Goal: Transaction & Acquisition: Purchase product/service

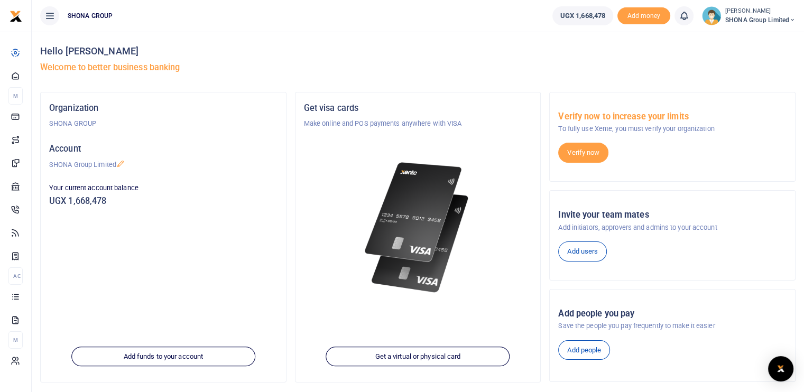
click at [670, 149] on div "Verify now" at bounding box center [632, 153] width 149 height 20
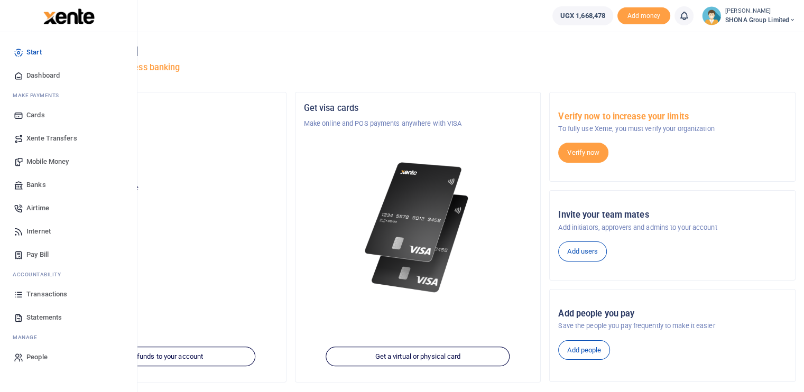
click at [42, 206] on span "Airtime" at bounding box center [37, 208] width 23 height 11
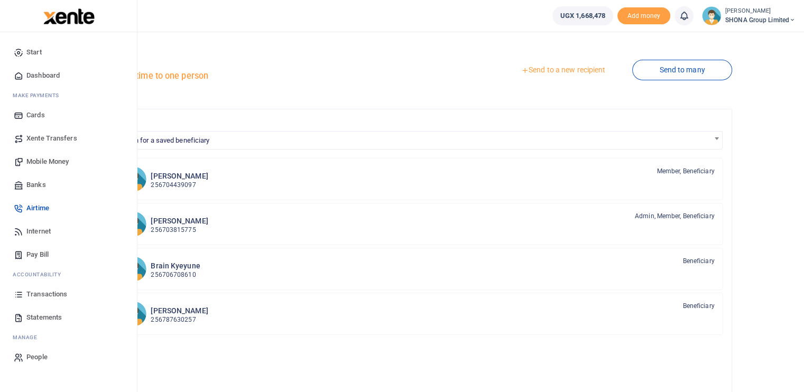
click at [47, 161] on span "Mobile Money" at bounding box center [47, 161] width 42 height 11
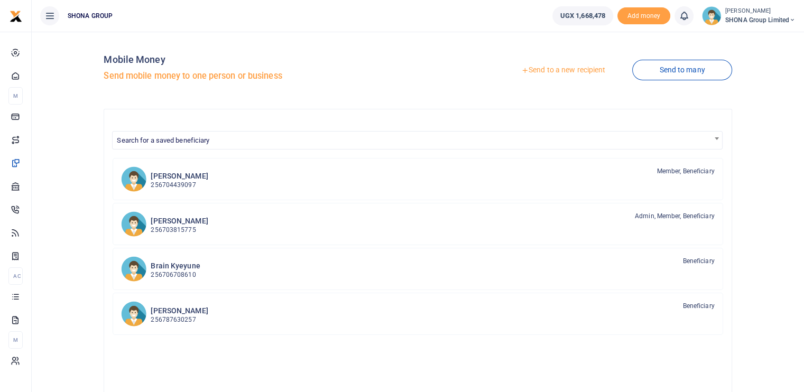
click at [141, 138] on span "Search for a saved beneficiary" at bounding box center [163, 140] width 92 height 8
click at [220, 218] on div "Janat Nagawa 256703815775 Admin, Member, Beneficiary" at bounding box center [432, 223] width 563 height 24
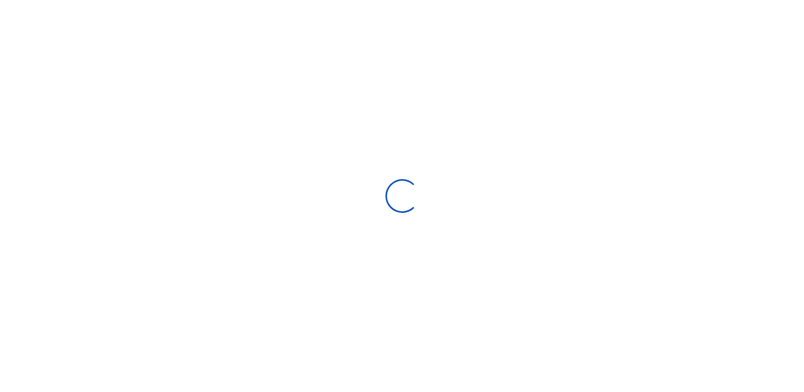
select select "Loading bundles"
select select
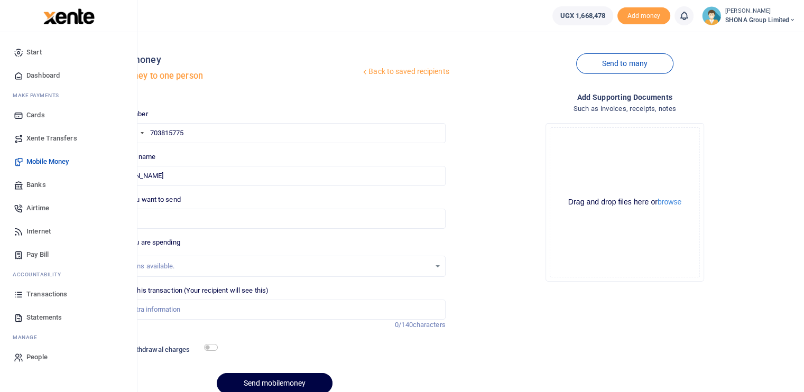
click at [43, 160] on span "Mobile Money" at bounding box center [47, 161] width 42 height 11
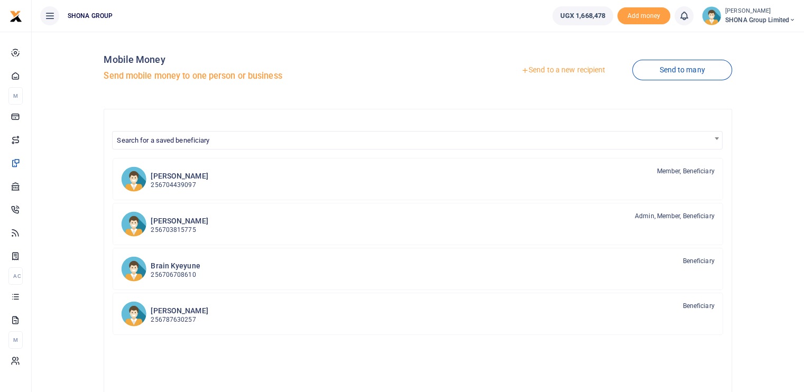
click at [574, 73] on link "Send to a new recipient" at bounding box center [563, 70] width 138 height 19
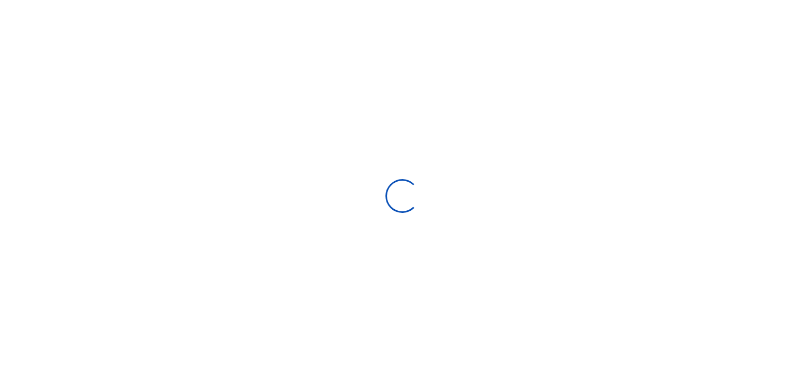
select select "Loading bundles"
select select
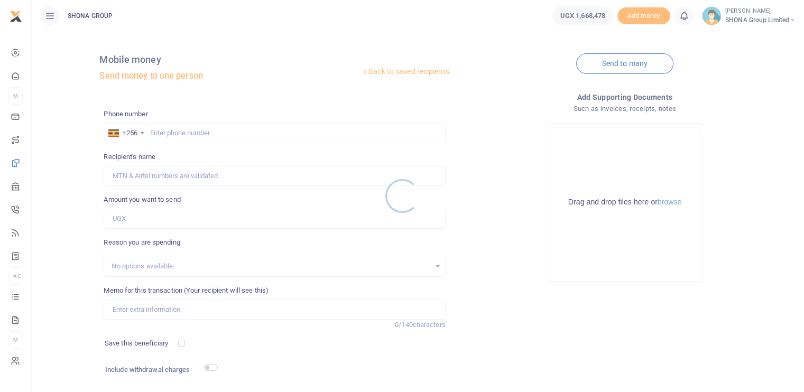
click at [174, 128] on div at bounding box center [402, 196] width 804 height 392
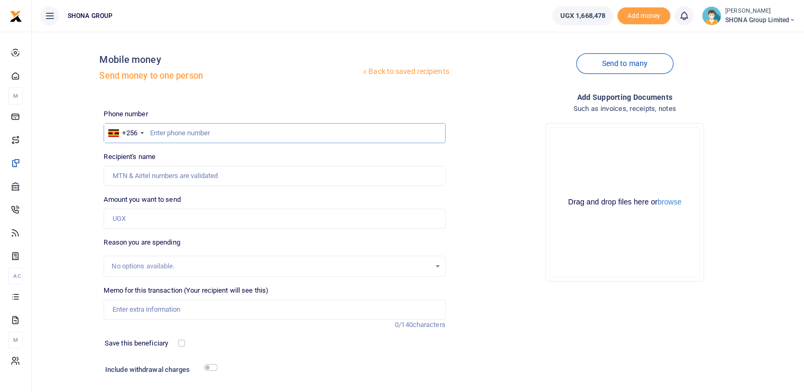
click at [176, 135] on input "text" at bounding box center [274, 133] width 341 height 20
type input "0771384587"
type input "[PERSON_NAME]"
type input "0771384587"
click at [213, 206] on div "Amount you want to send Amount is required." at bounding box center [274, 211] width 341 height 34
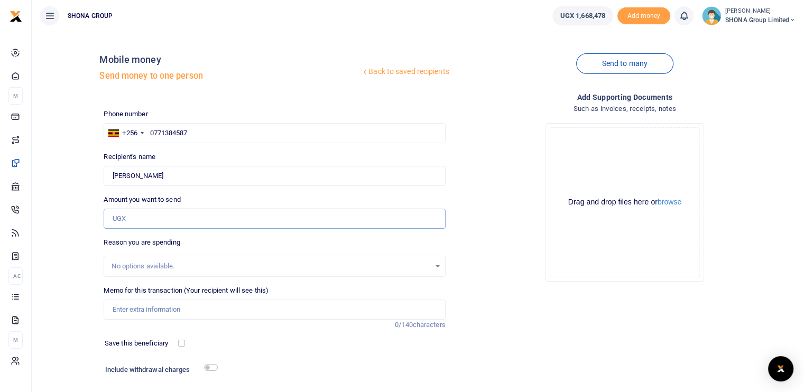
click at [191, 223] on input "Amount you want to send" at bounding box center [274, 219] width 341 height 20
type input "500,000"
click at [175, 314] on input "Memo for this transaction (Your recipient will see this)" at bounding box center [274, 310] width 341 height 20
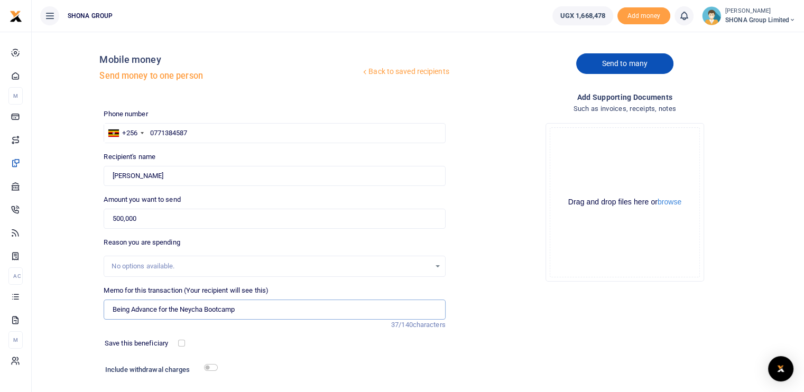
type input "Being Advance for the Neycha Bootcamp"
click at [617, 66] on link "Send to many" at bounding box center [624, 63] width 97 height 21
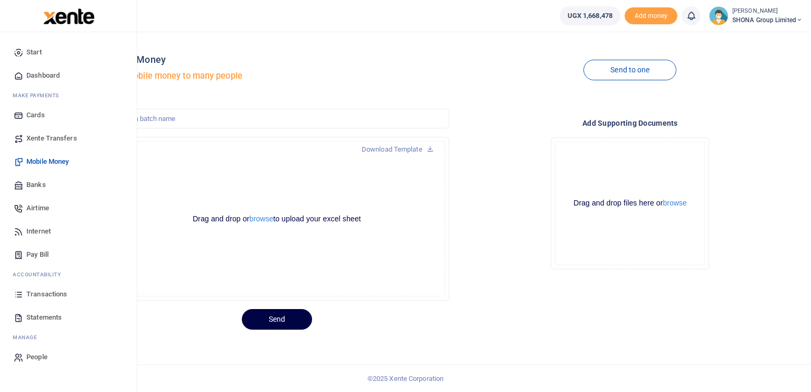
click at [36, 162] on span "Mobile Money" at bounding box center [47, 161] width 42 height 11
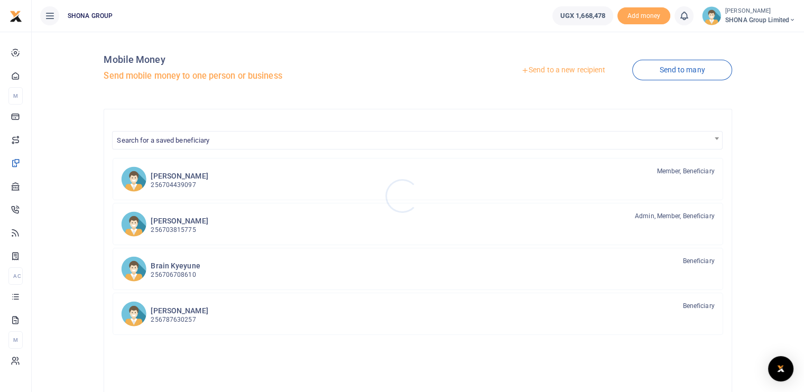
click at [554, 67] on div at bounding box center [402, 196] width 804 height 392
click at [549, 71] on link "Send to a new recipient" at bounding box center [563, 70] width 138 height 19
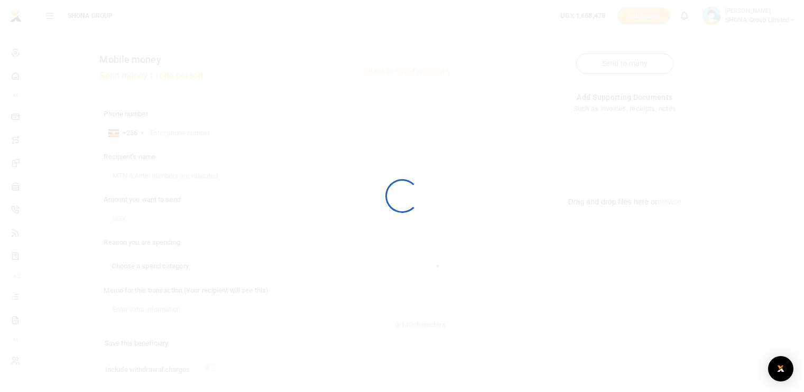
select select
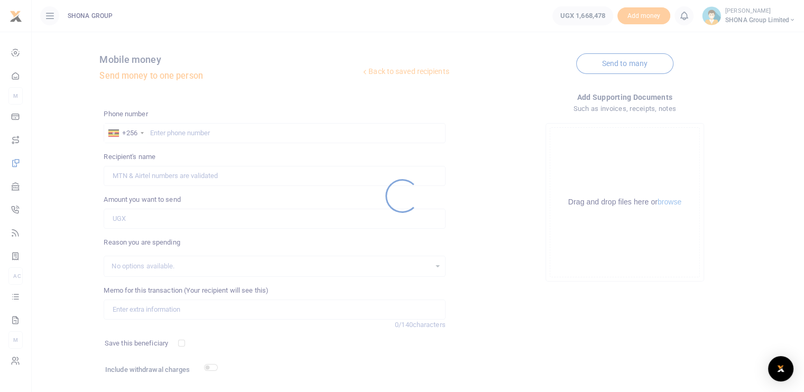
click at [173, 128] on div at bounding box center [402, 196] width 804 height 392
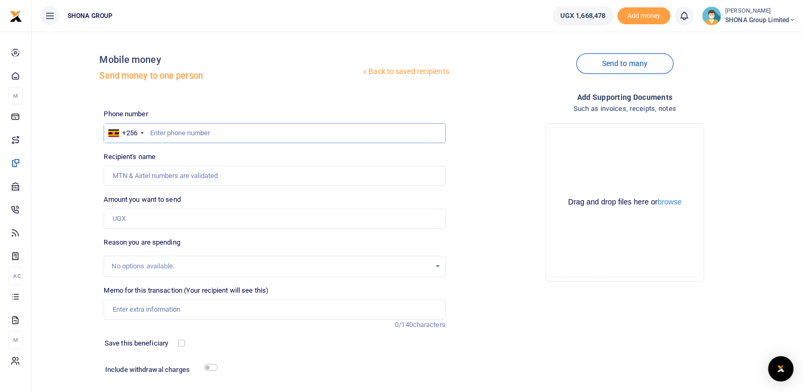
click at [183, 133] on input "text" at bounding box center [274, 133] width 341 height 20
type input "0771384587"
type input "Suzan Asiimwe"
type input "0771384587"
click at [209, 217] on input "Amount you want to send" at bounding box center [274, 219] width 341 height 20
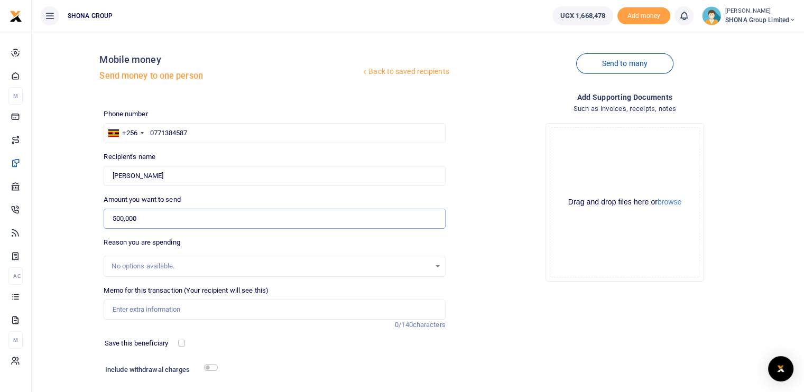
type input "500,000"
click at [185, 313] on input "Memo for this transaction (Your recipient will see this)" at bounding box center [274, 310] width 341 height 20
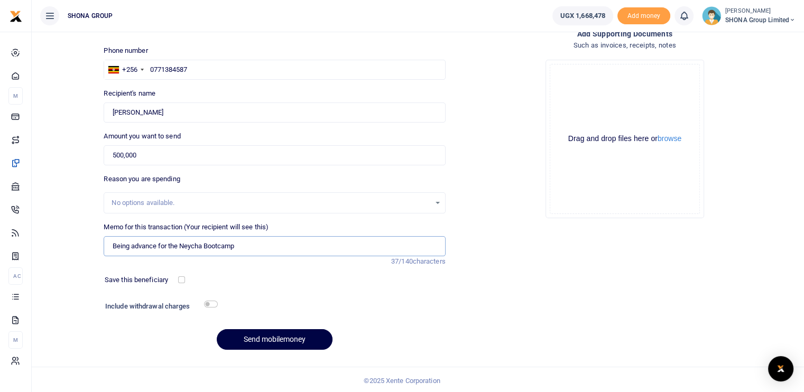
scroll to position [65, 0]
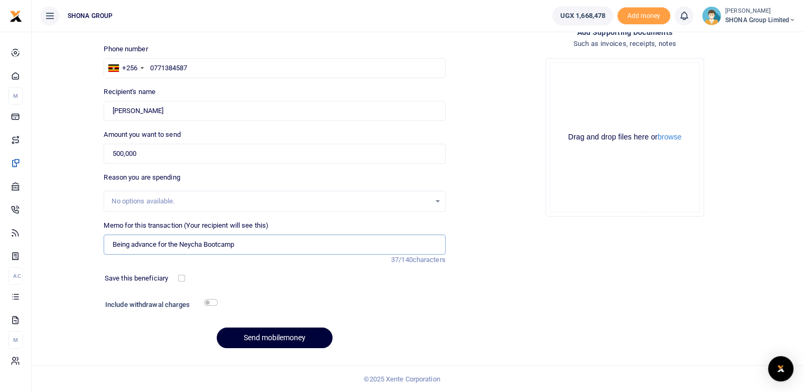
type input "Being advance for the Neycha Bootcamp"
click at [261, 335] on button "Send mobilemoney" at bounding box center [275, 338] width 116 height 21
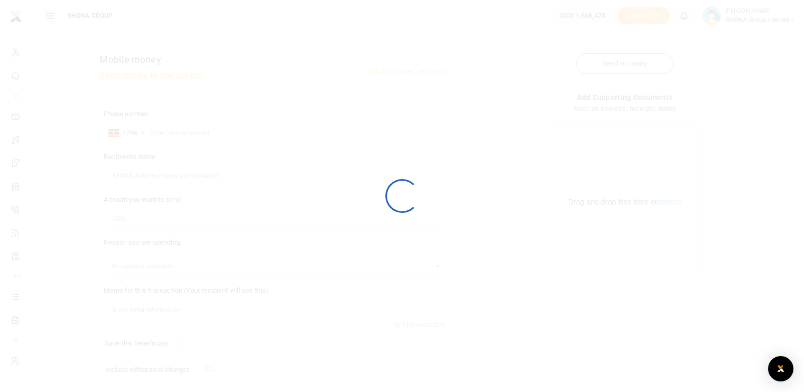
scroll to position [65, 0]
